Goal: Task Accomplishment & Management: Complete application form

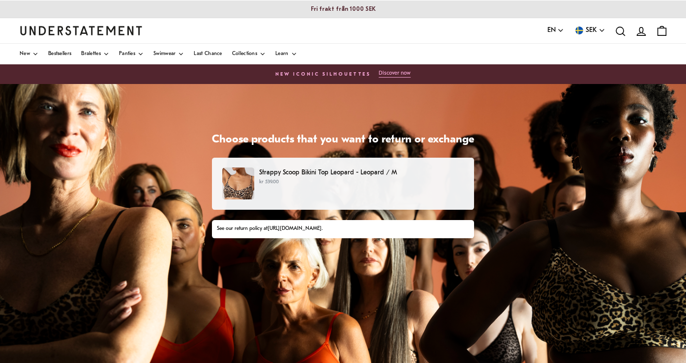
click at [250, 181] on img at bounding box center [238, 184] width 32 height 32
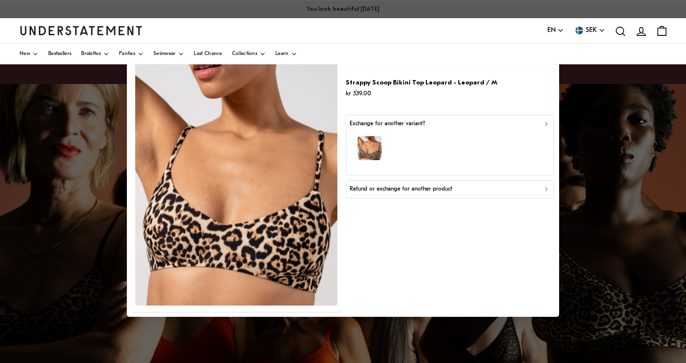
click at [450, 189] on p "Refund or exchange for another product" at bounding box center [401, 189] width 103 height 9
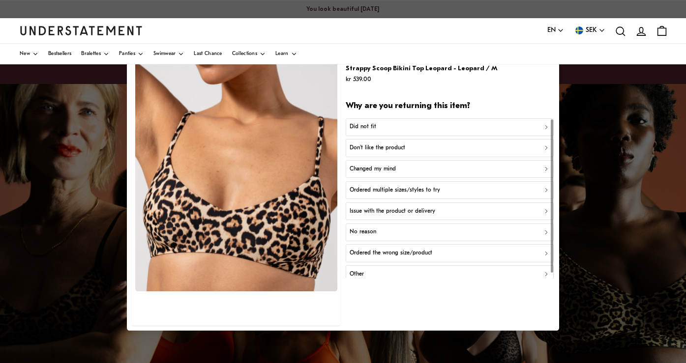
scroll to position [0, 0]
click at [430, 149] on div "Don't like the product" at bounding box center [450, 147] width 200 height 9
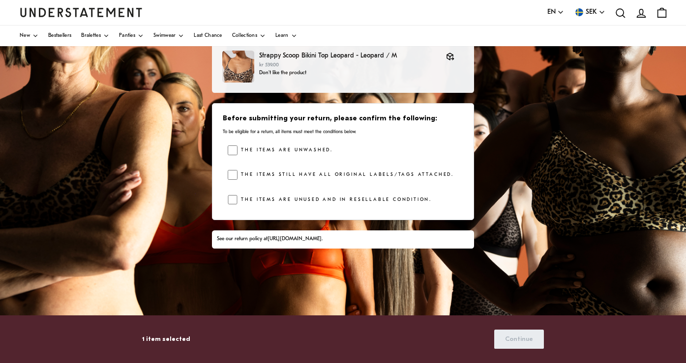
scroll to position [123, 0]
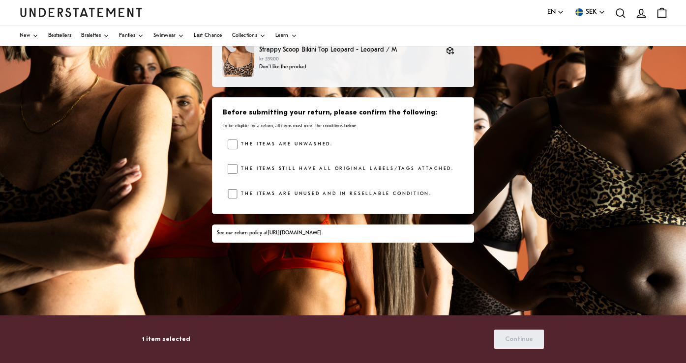
click at [235, 174] on div "The items still have all original labels/tags attached." at bounding box center [346, 171] width 236 height 15
click at [514, 343] on span "Continue" at bounding box center [519, 340] width 28 height 18
